Goal: Task Accomplishment & Management: Manage account settings

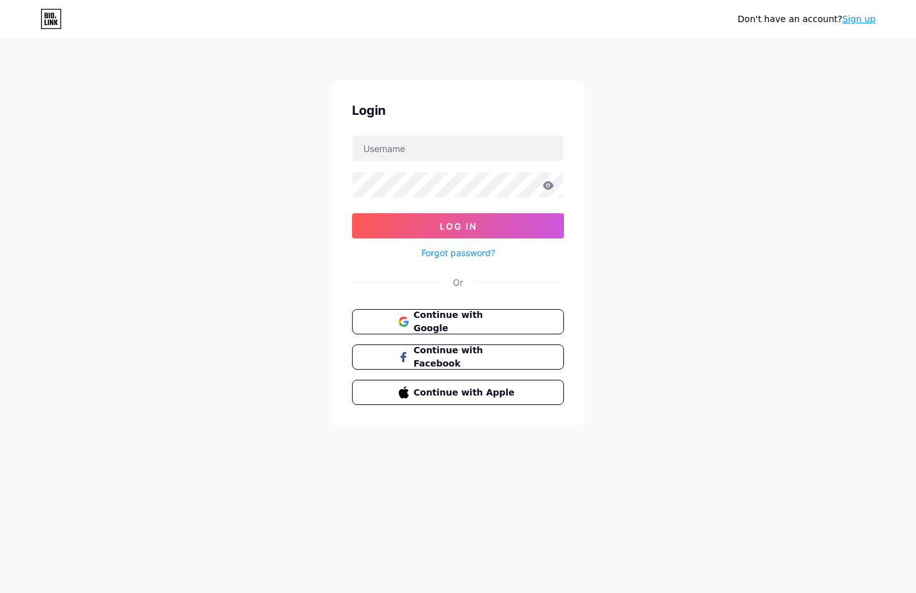
click at [831, 67] on div "Don't have an account? Sign up Login Log In Forgot password? Or Continue with G…" at bounding box center [458, 233] width 916 height 466
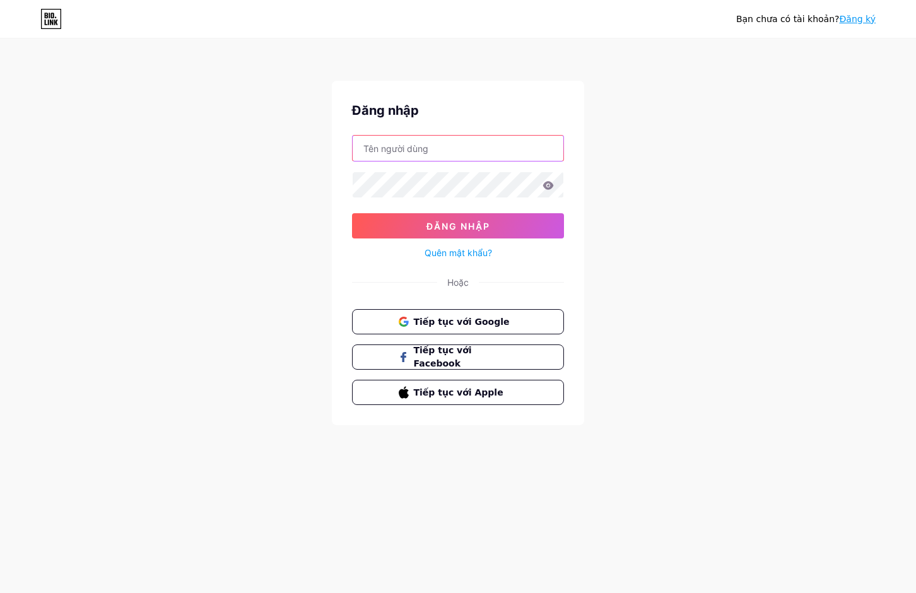
click at [435, 154] on input "text" at bounding box center [458, 148] width 211 height 25
type input "[EMAIL_ADDRESS][DOMAIN_NAME]"
click at [504, 163] on form "[EMAIL_ADDRESS][DOMAIN_NAME] Đăng nhập Quên mật khẩu?" at bounding box center [458, 198] width 212 height 126
click at [504, 160] on input "[EMAIL_ADDRESS][DOMAIN_NAME]" at bounding box center [458, 148] width 211 height 25
click at [471, 336] on div "Tiếp tục với Google Tiếp tục với Facebook Tiếp tục với Apple" at bounding box center [458, 357] width 212 height 96
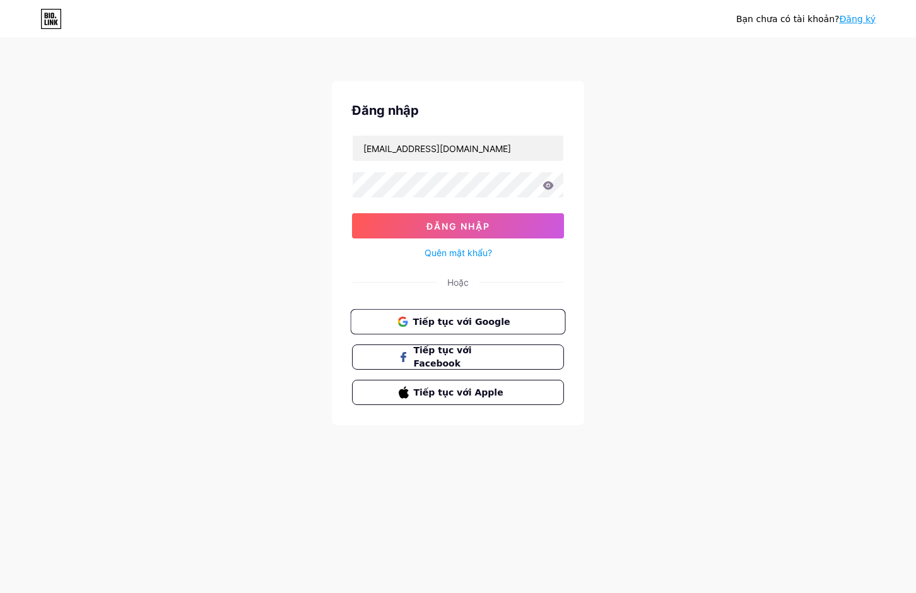
click at [474, 324] on font "Tiếp tục với Google" at bounding box center [461, 321] width 97 height 10
